Goal: Information Seeking & Learning: Check status

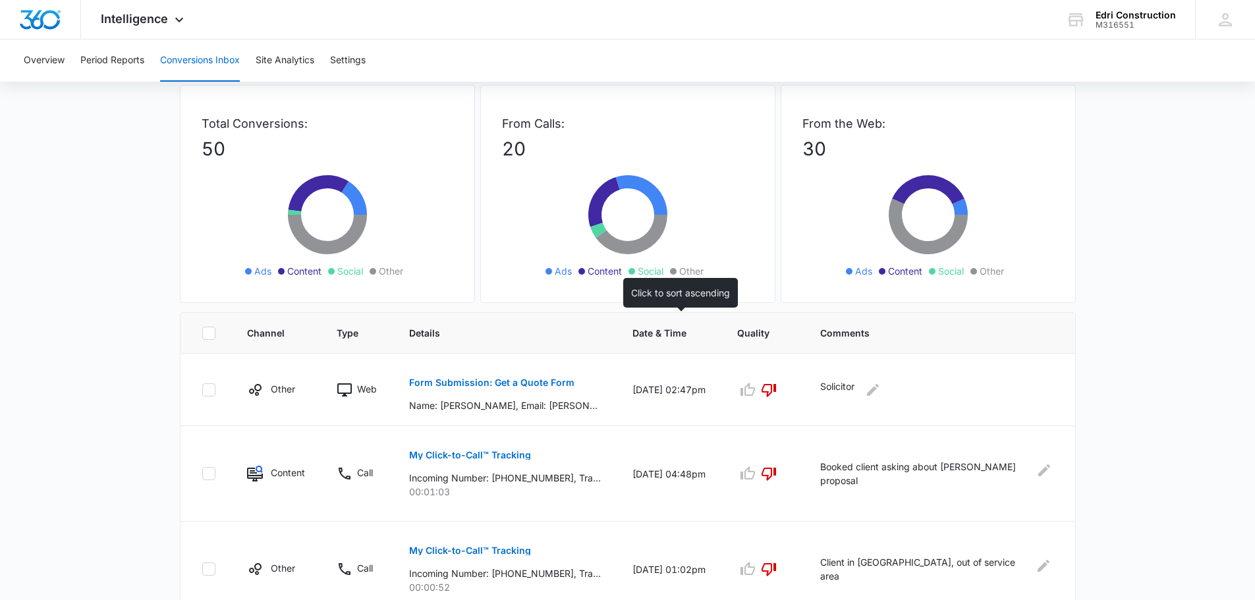
scroll to position [198, 0]
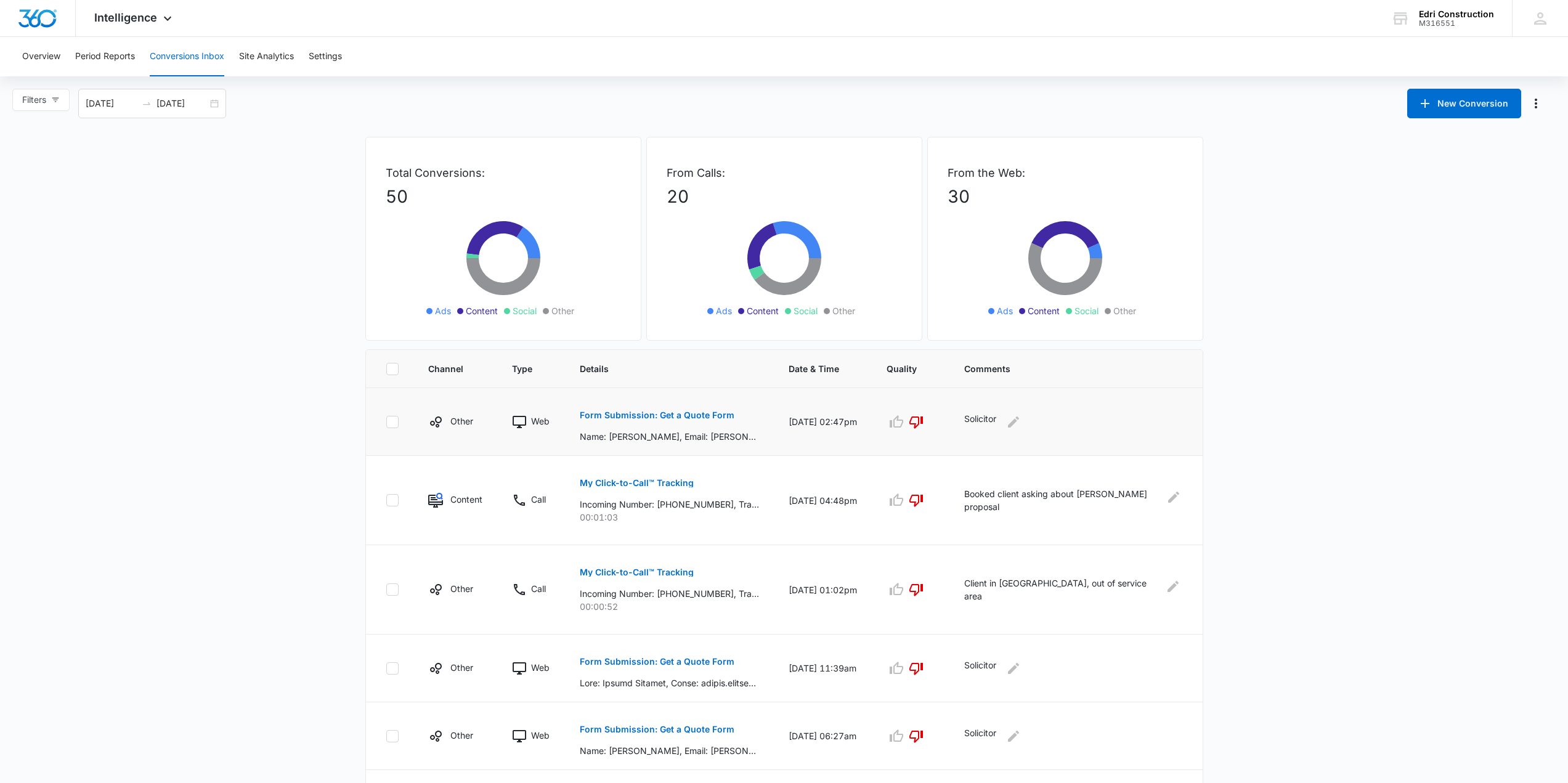
click at [712, 420] on button "Form Submission: Get a Quote Form" at bounding box center [656, 415] width 154 height 30
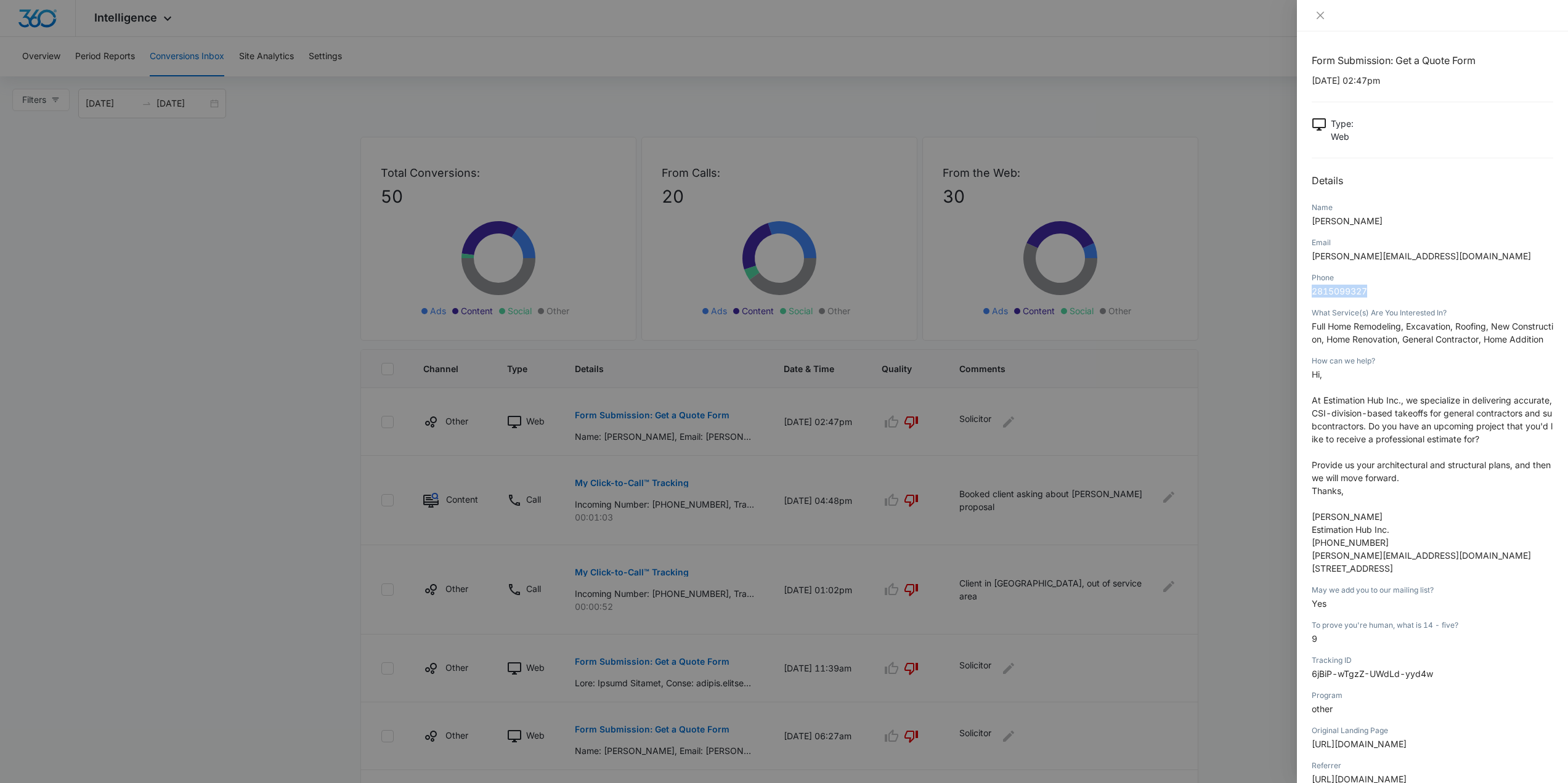
drag, startPoint x: 1381, startPoint y: 292, endPoint x: 1314, endPoint y: 295, distance: 67.1
click at [1314, 295] on p "2815099327" at bounding box center [1432, 291] width 241 height 13
copy span "2815099327"
drag, startPoint x: 1309, startPoint y: 81, endPoint x: 1410, endPoint y: 91, distance: 101.5
click at [1410, 91] on div "Form Submission: Get a Quote Form 09/08/2025 at 02:47pm Type : Web Details Name…" at bounding box center [1432, 408] width 271 height 752
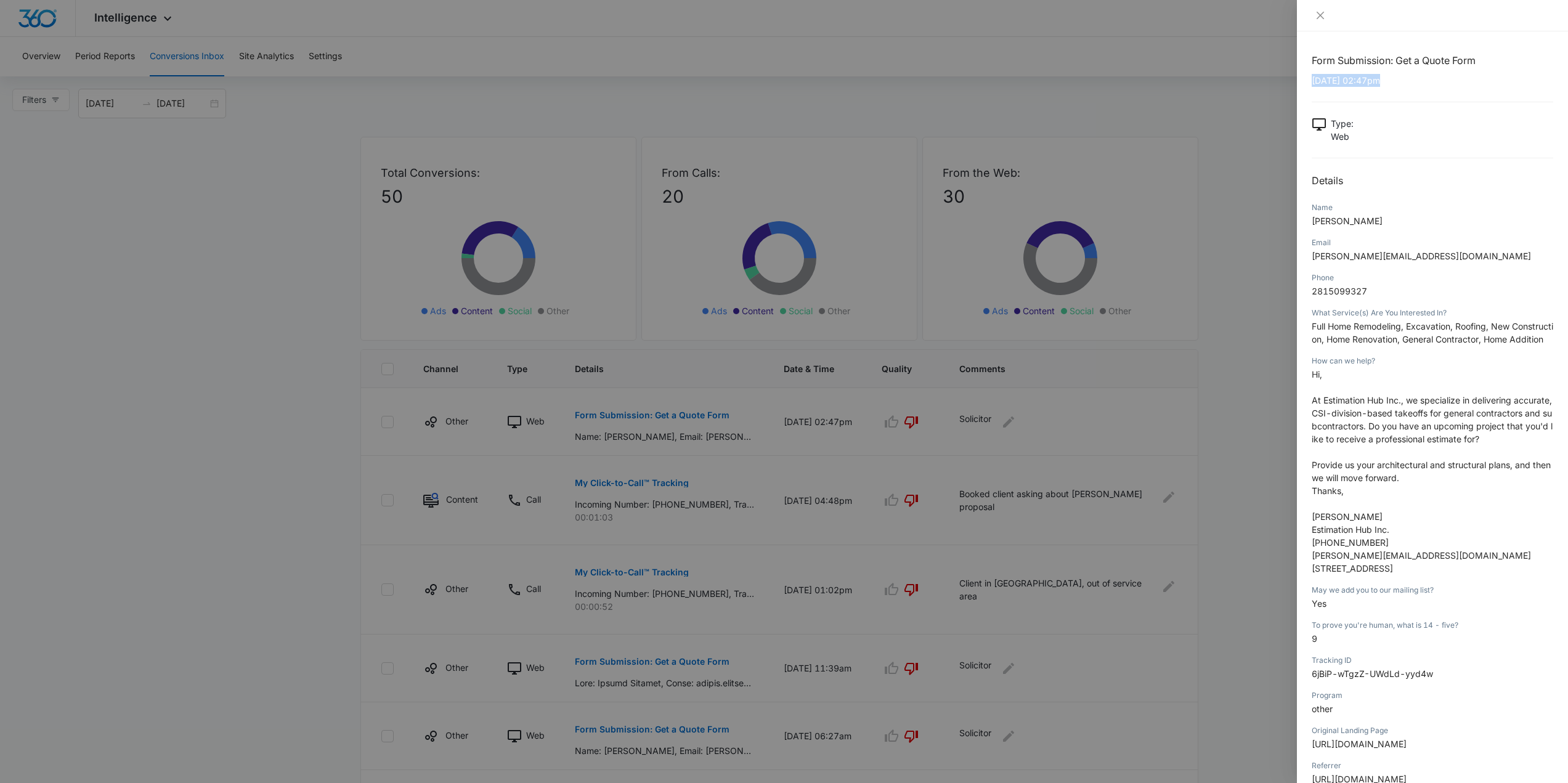
drag, startPoint x: 1410, startPoint y: 83, endPoint x: 1406, endPoint y: 90, distance: 8.1
copy p "09/08/2025 at 02:47pm"
click at [1323, 17] on icon "close" at bounding box center [1320, 15] width 10 height 10
